Goal: Task Accomplishment & Management: Manage account settings

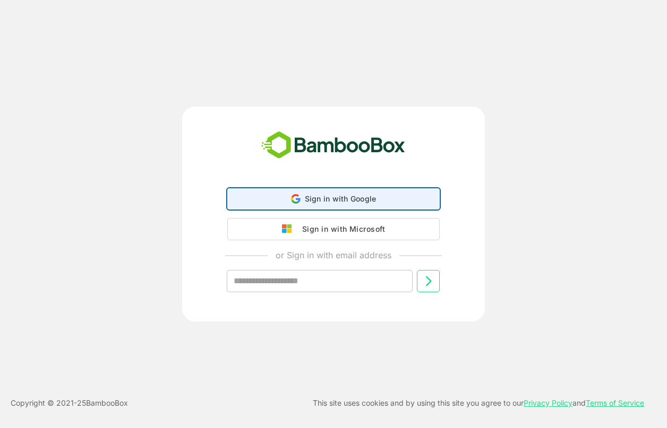
drag, startPoint x: 0, startPoint y: 0, endPoint x: 335, endPoint y: 199, distance: 389.3
click at [335, 199] on span "Sign in with Google" at bounding box center [341, 198] width 72 height 9
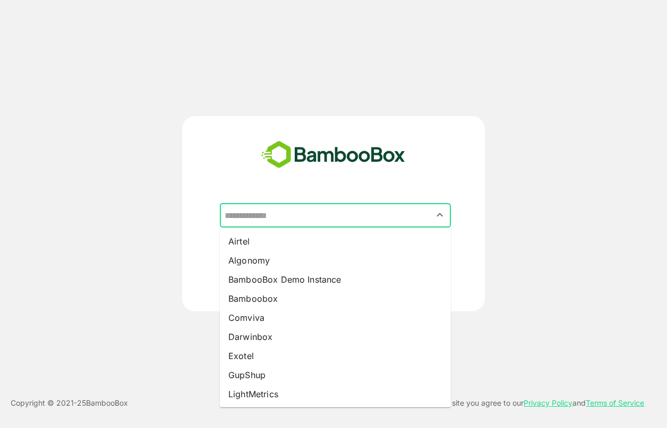
click at [380, 211] on input "text" at bounding box center [335, 215] width 227 height 20
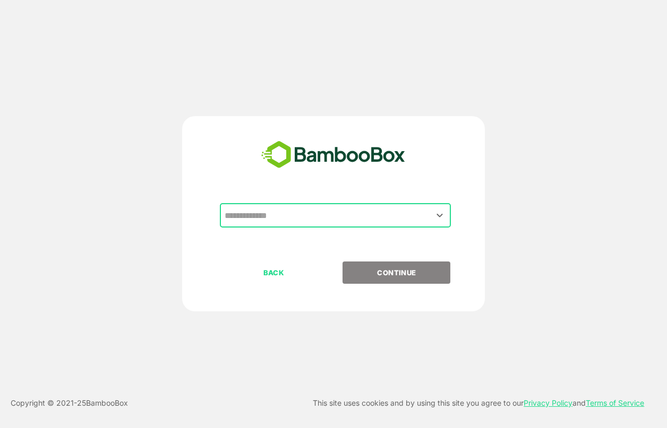
click at [367, 216] on input "text" at bounding box center [335, 215] width 227 height 20
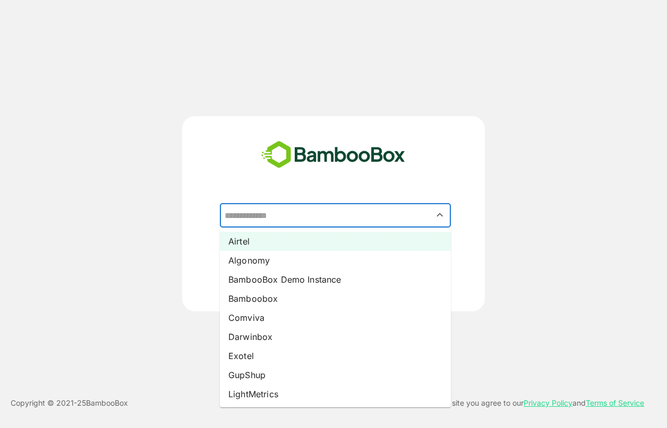
click at [301, 237] on li "Airtel" at bounding box center [335, 241] width 231 height 19
type input "******"
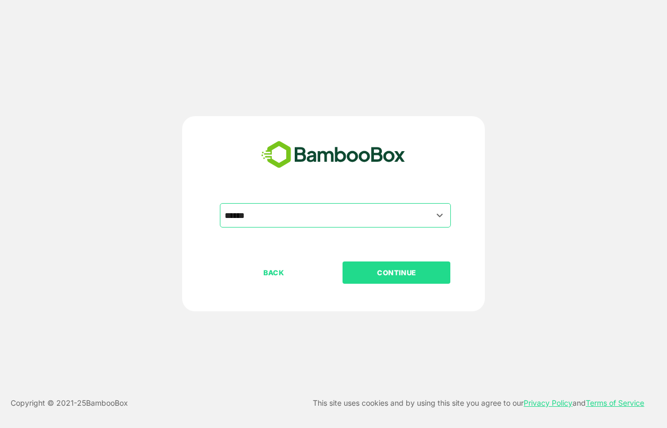
click at [409, 266] on button "CONTINUE" at bounding box center [396, 273] width 108 height 22
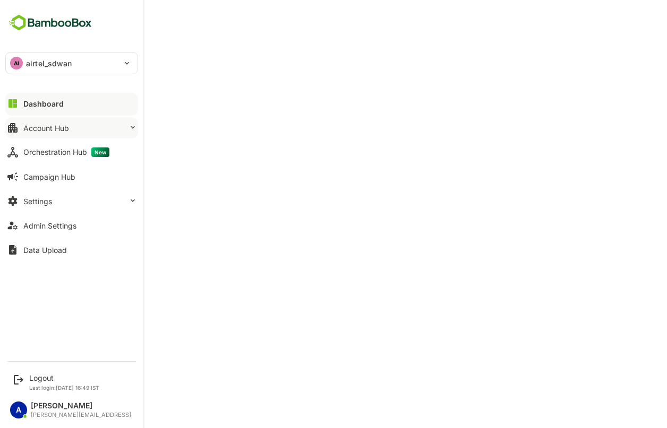
click at [87, 123] on button "Account Hub" at bounding box center [71, 127] width 133 height 21
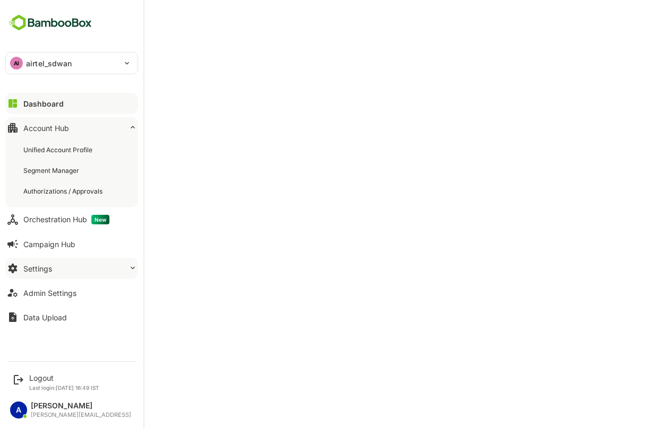
click at [80, 265] on button "Settings" at bounding box center [71, 268] width 133 height 21
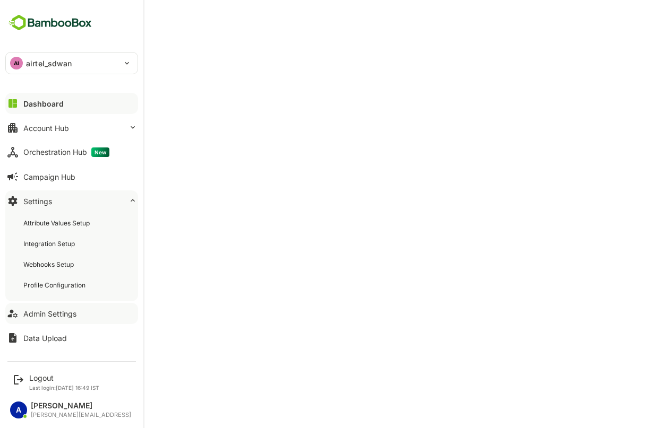
click at [76, 317] on button "Admin Settings" at bounding box center [71, 313] width 133 height 21
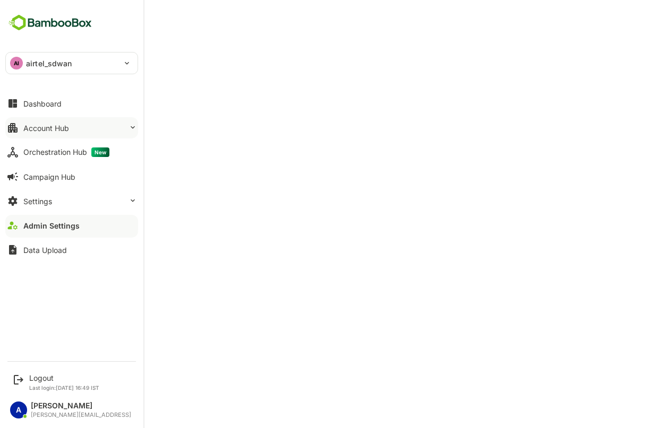
click at [68, 131] on div "Account Hub" at bounding box center [46, 128] width 46 height 9
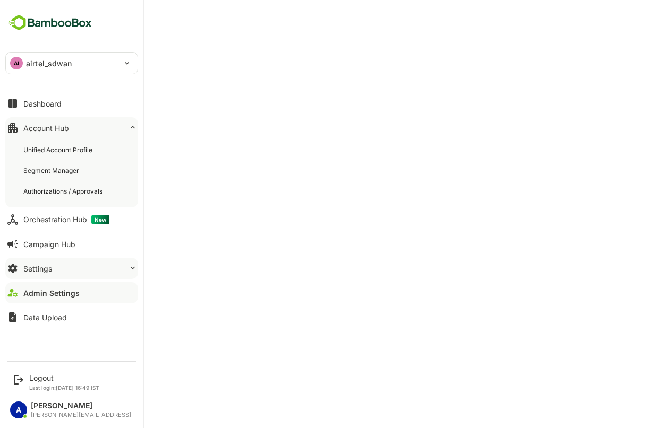
click at [81, 274] on button "Settings" at bounding box center [71, 268] width 133 height 21
